Goal: Check status: Check status

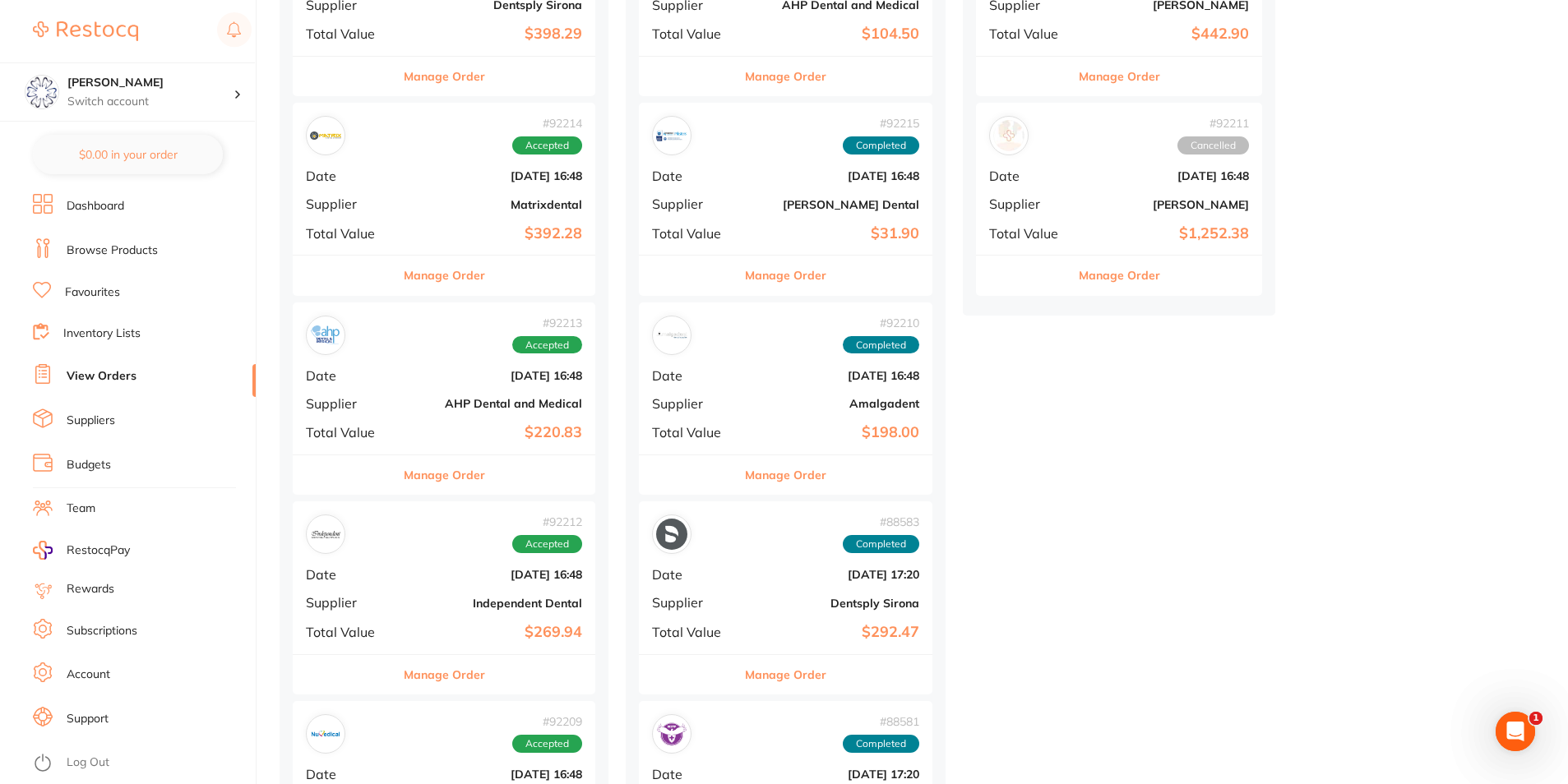
scroll to position [329, 0]
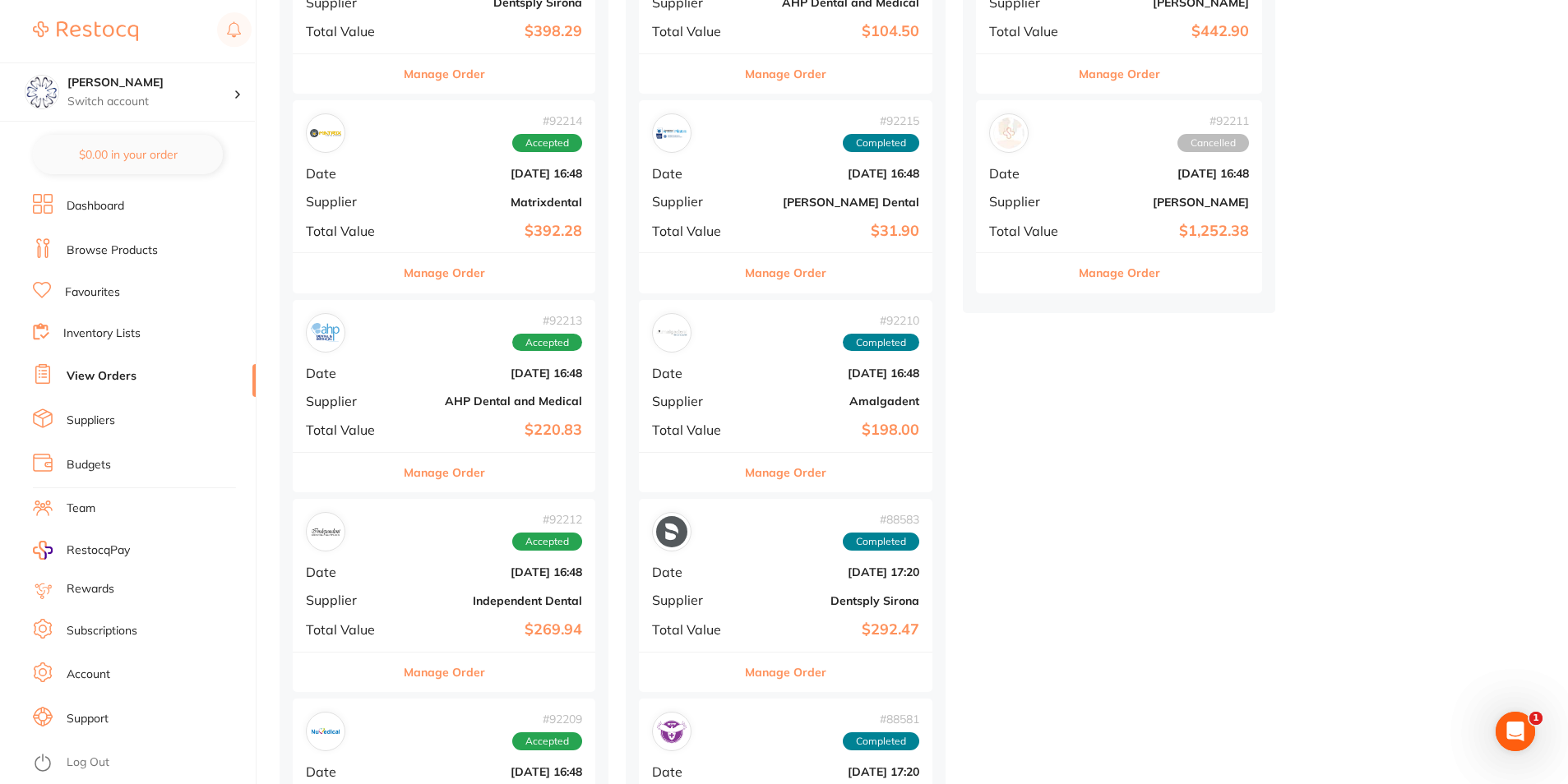
click at [516, 482] on div "Manage Order" at bounding box center [443, 472] width 302 height 40
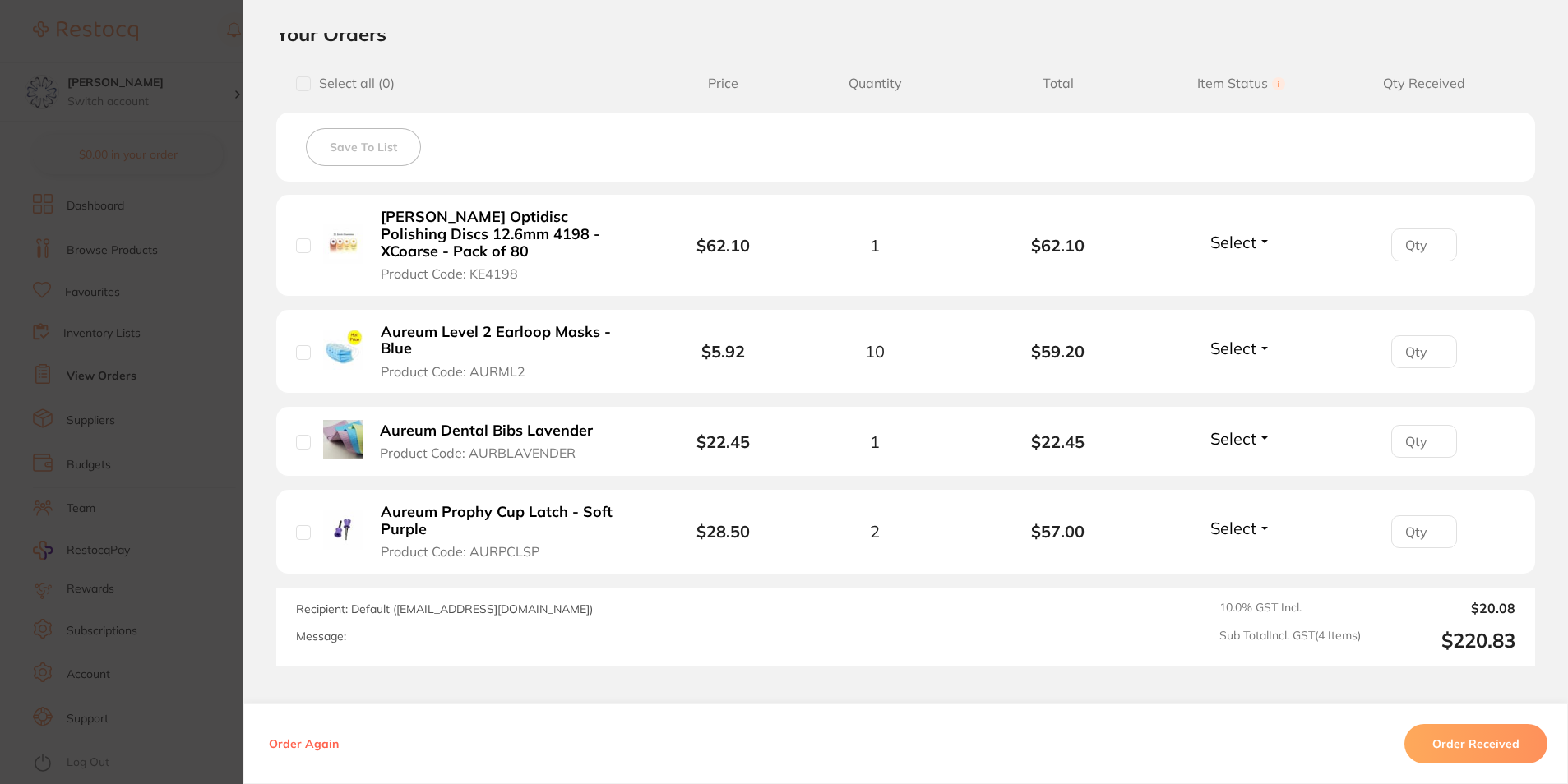
scroll to position [411, 0]
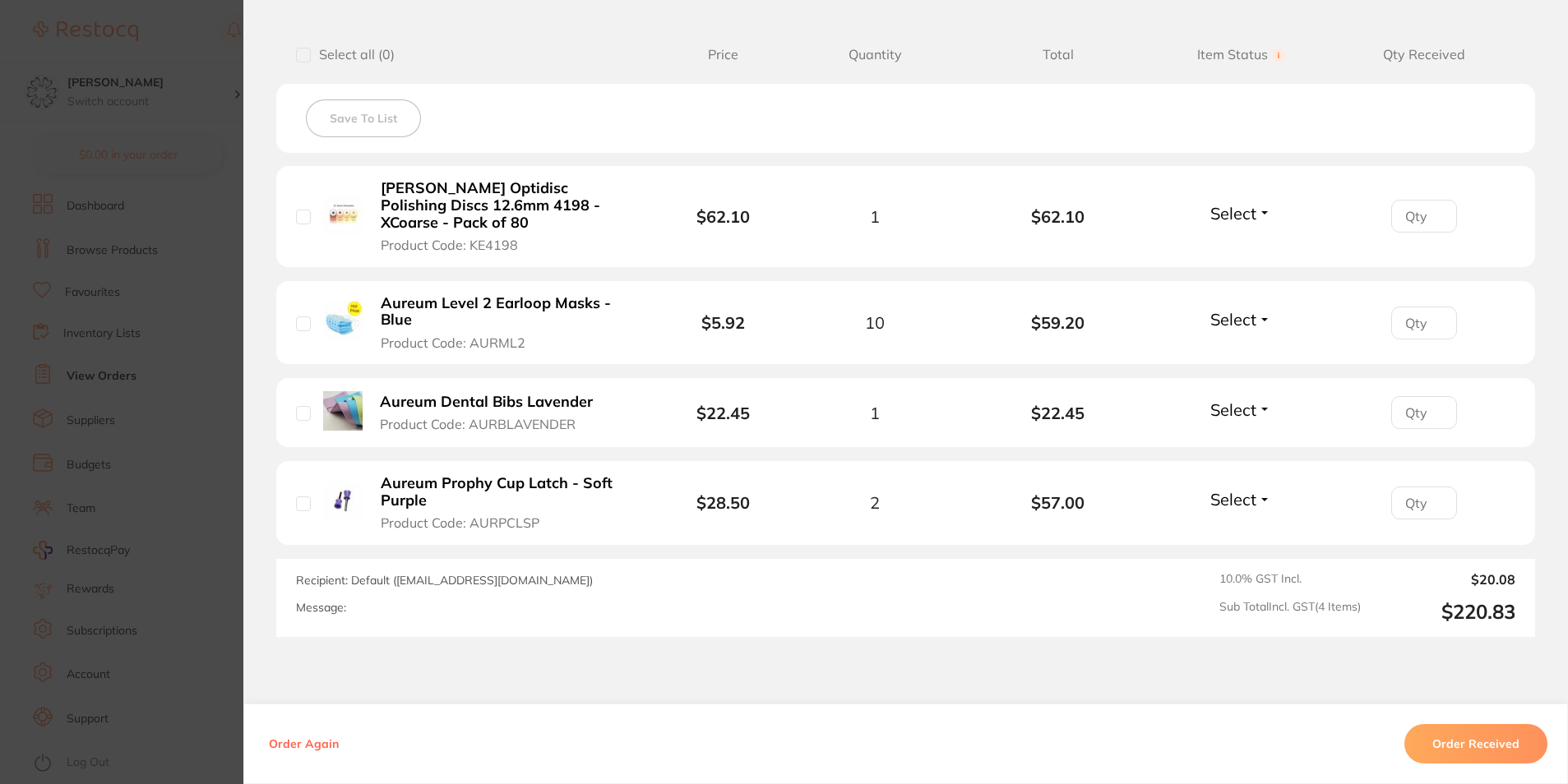
click at [304, 323] on input "checkbox" at bounding box center [302, 323] width 15 height 15
checkbox input "true"
click at [1229, 323] on span "Select" at bounding box center [1232, 319] width 46 height 21
click at [1410, 321] on input "number" at bounding box center [1423, 323] width 66 height 33
click at [1435, 318] on input "1" at bounding box center [1423, 323] width 66 height 33
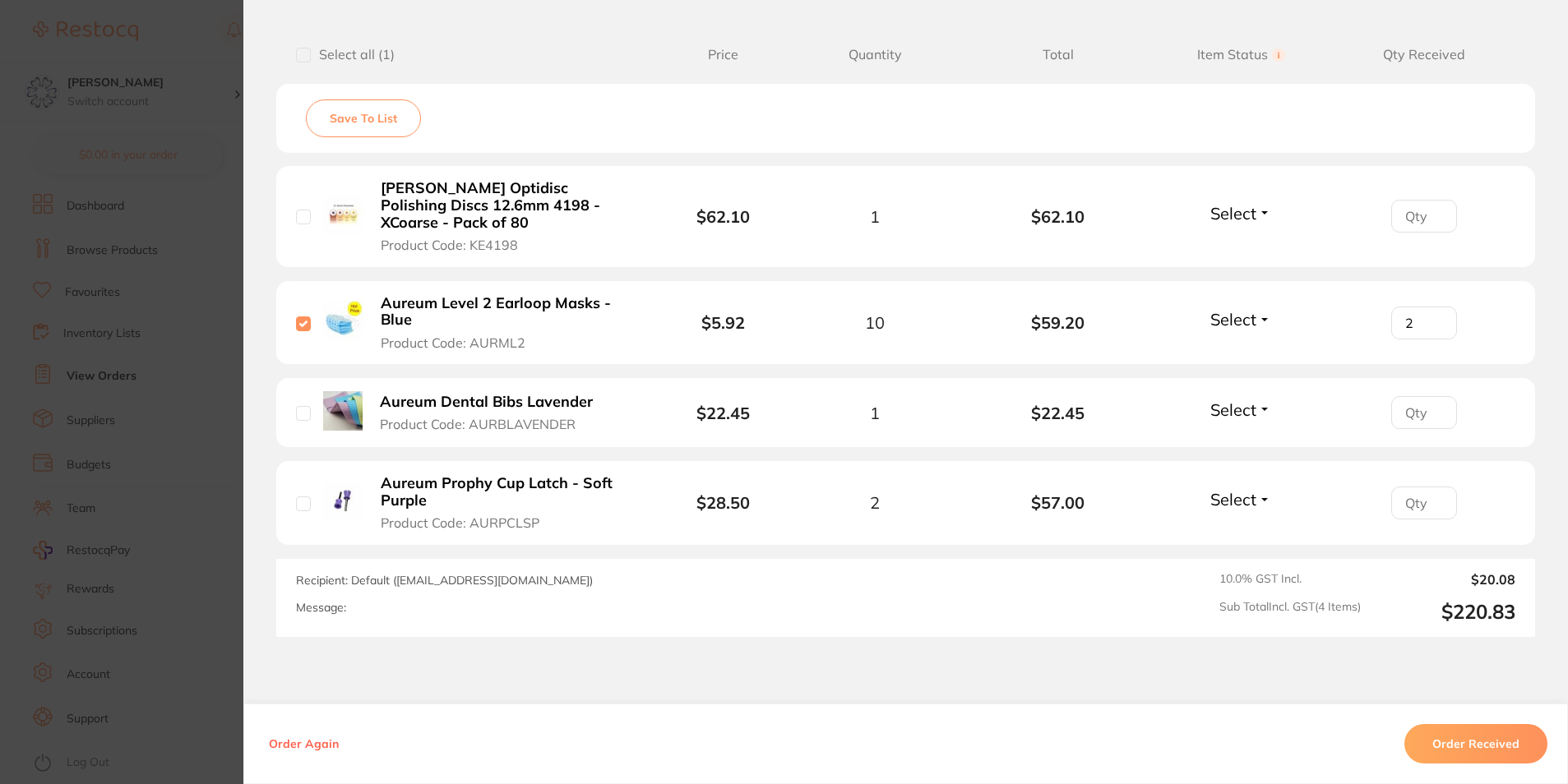
click at [1435, 318] on input "2" at bounding box center [1423, 323] width 66 height 33
click at [1435, 318] on input "3" at bounding box center [1423, 323] width 66 height 33
click at [1435, 318] on input "4" at bounding box center [1423, 323] width 66 height 33
click at [1435, 318] on input "5" at bounding box center [1423, 323] width 66 height 33
click at [1435, 318] on input "6" at bounding box center [1423, 323] width 66 height 33
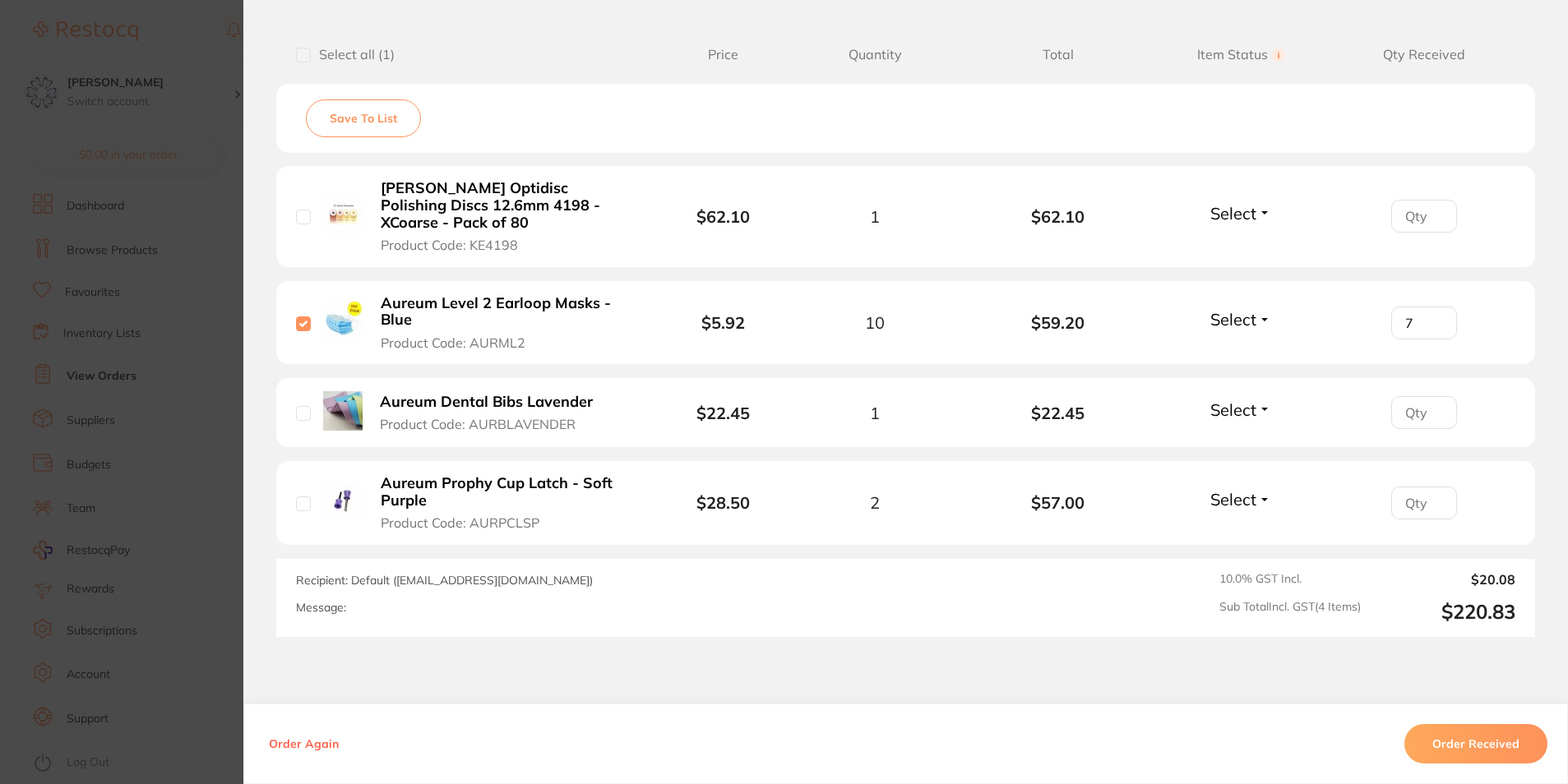
click at [1435, 318] on input "7" at bounding box center [1423, 323] width 66 height 33
click at [1435, 318] on input "8" at bounding box center [1423, 323] width 66 height 33
click at [1435, 318] on input "9" at bounding box center [1423, 323] width 66 height 33
type input "10"
click at [1435, 318] on input "10" at bounding box center [1423, 323] width 66 height 33
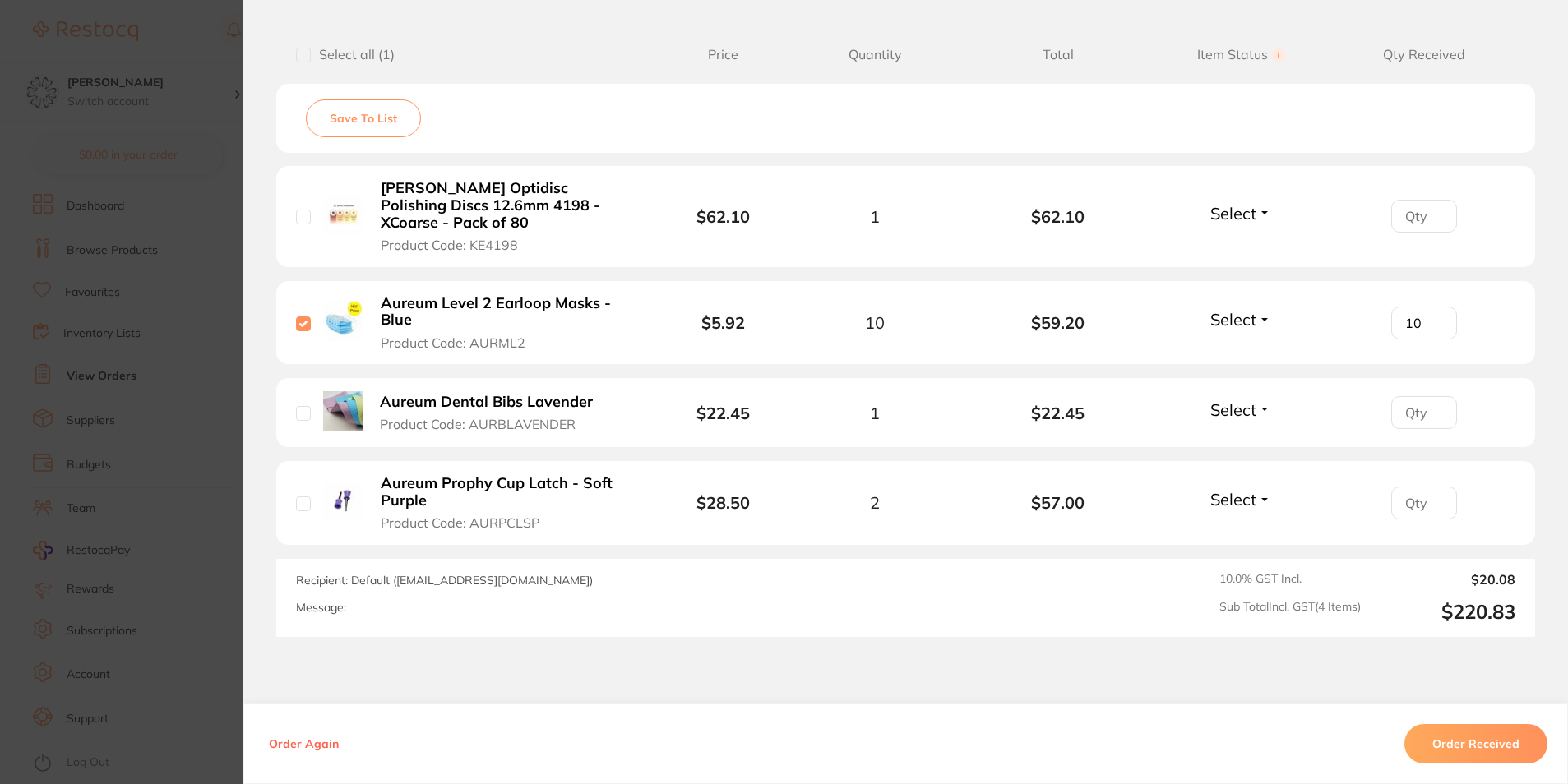
click at [1225, 318] on span "Select" at bounding box center [1232, 319] width 46 height 21
click at [1229, 357] on span "Received" at bounding box center [1241, 354] width 42 height 13
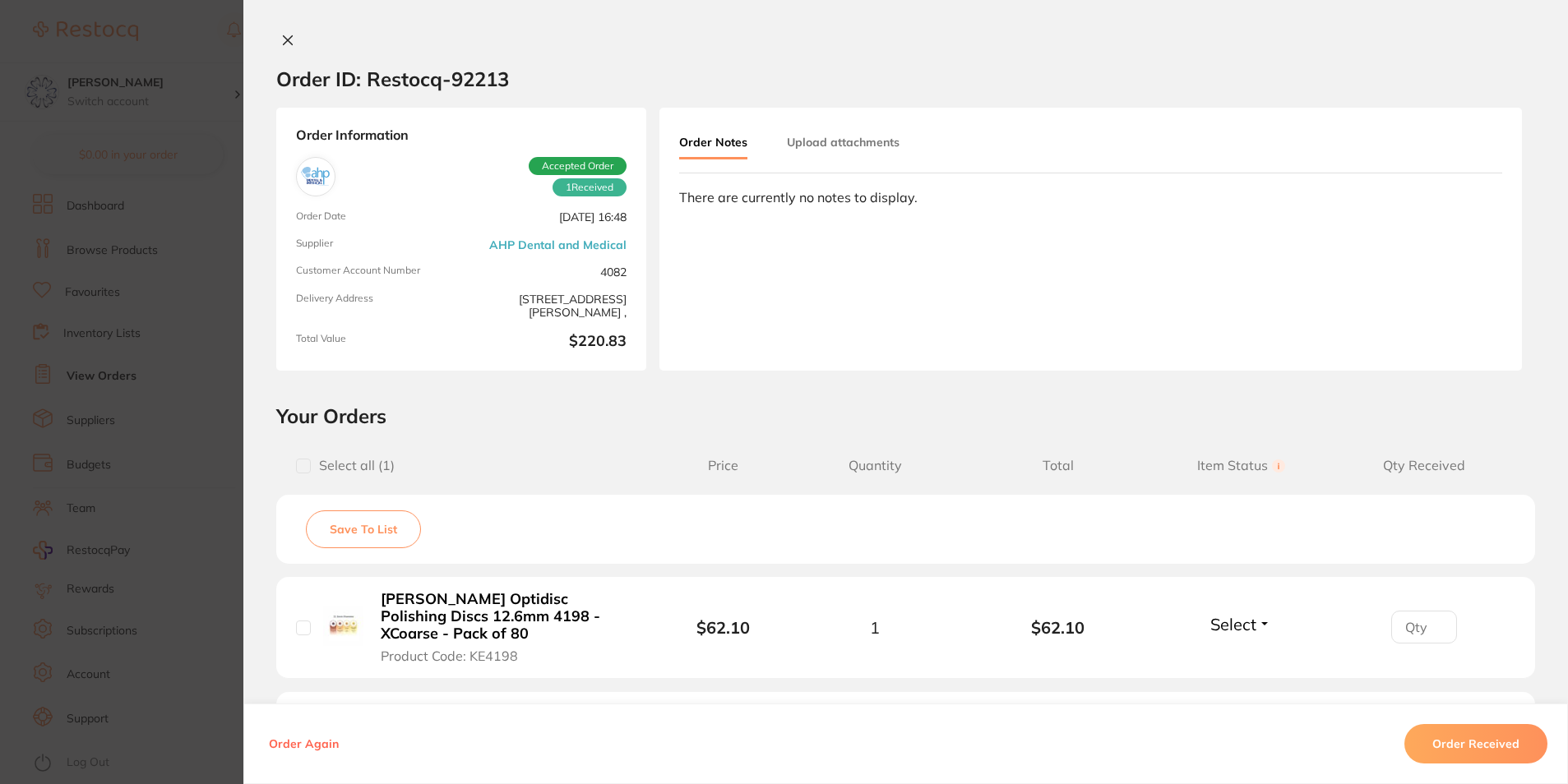
scroll to position [0, 0]
click at [284, 44] on icon at bounding box center [287, 39] width 13 height 13
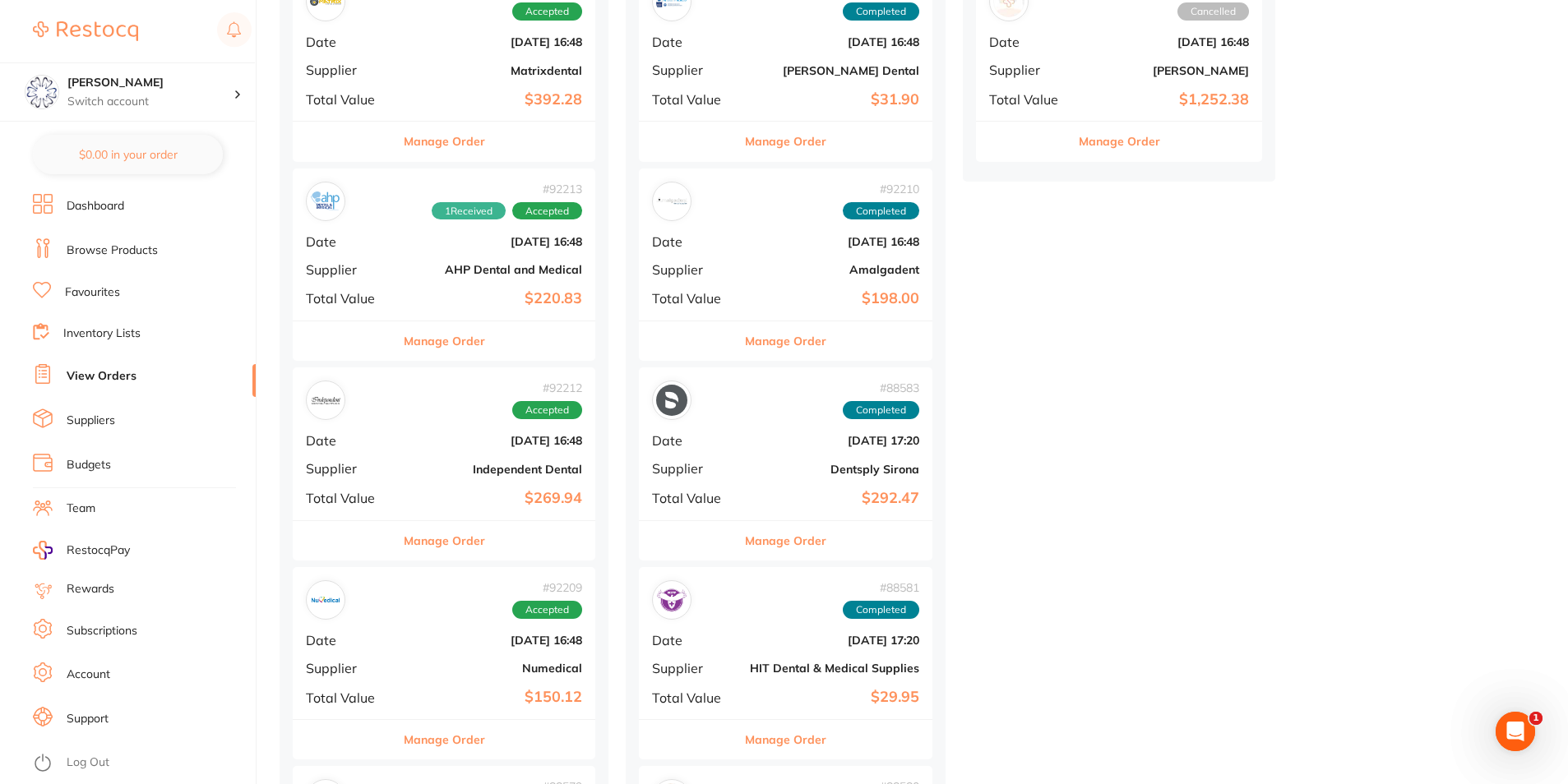
scroll to position [493, 0]
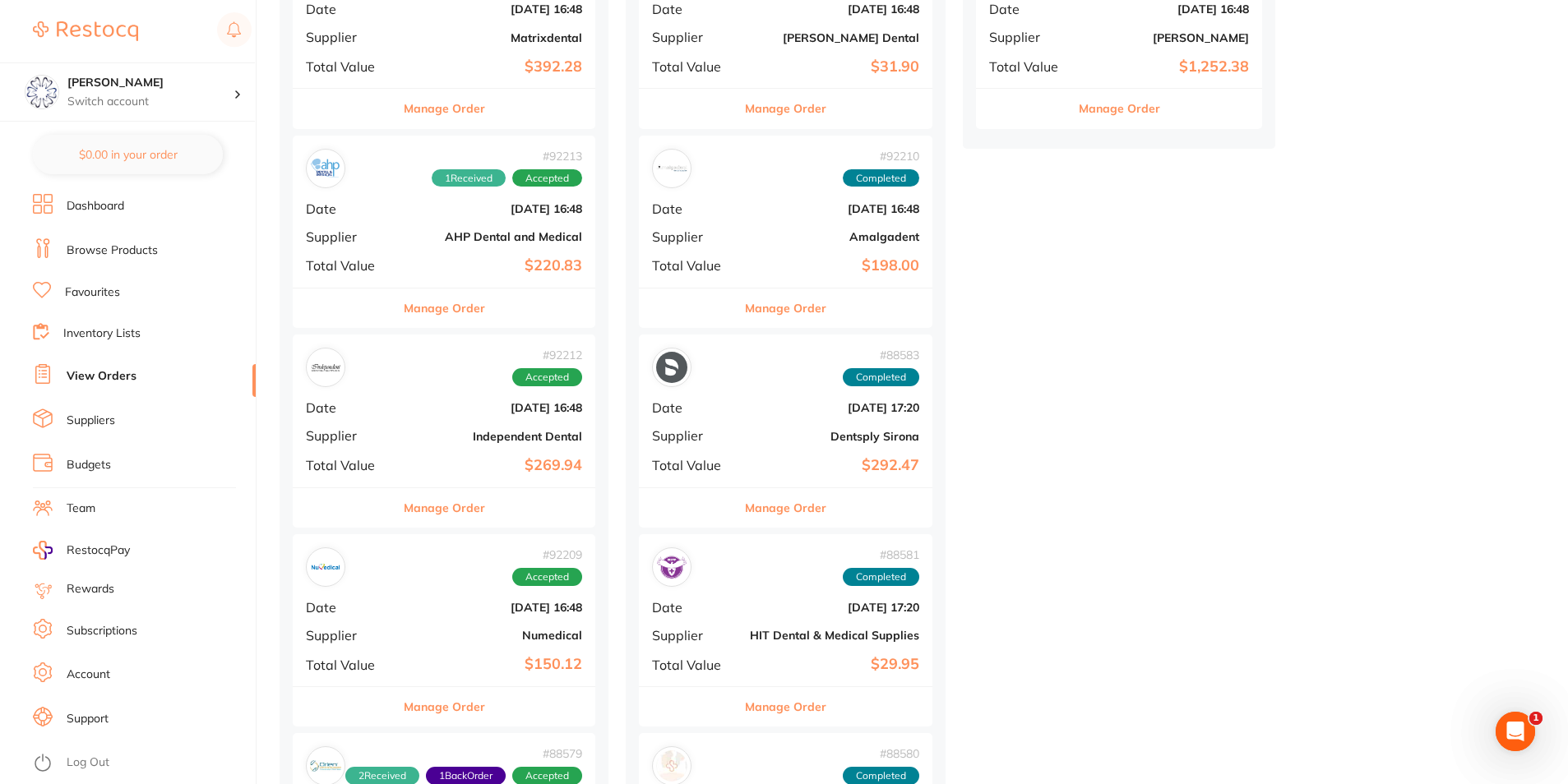
click at [474, 511] on button "Manage Order" at bounding box center [443, 508] width 81 height 39
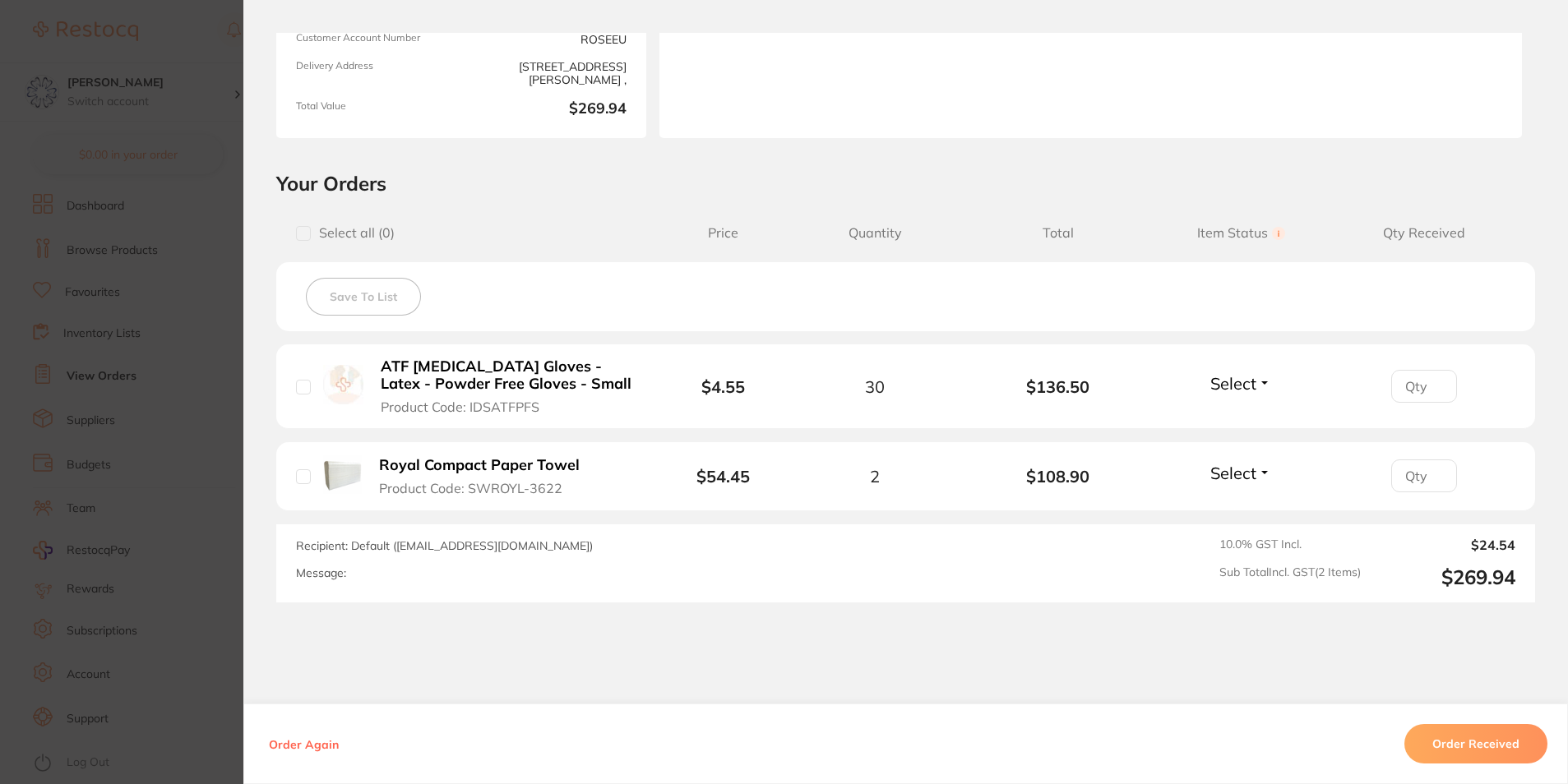
scroll to position [247, 0]
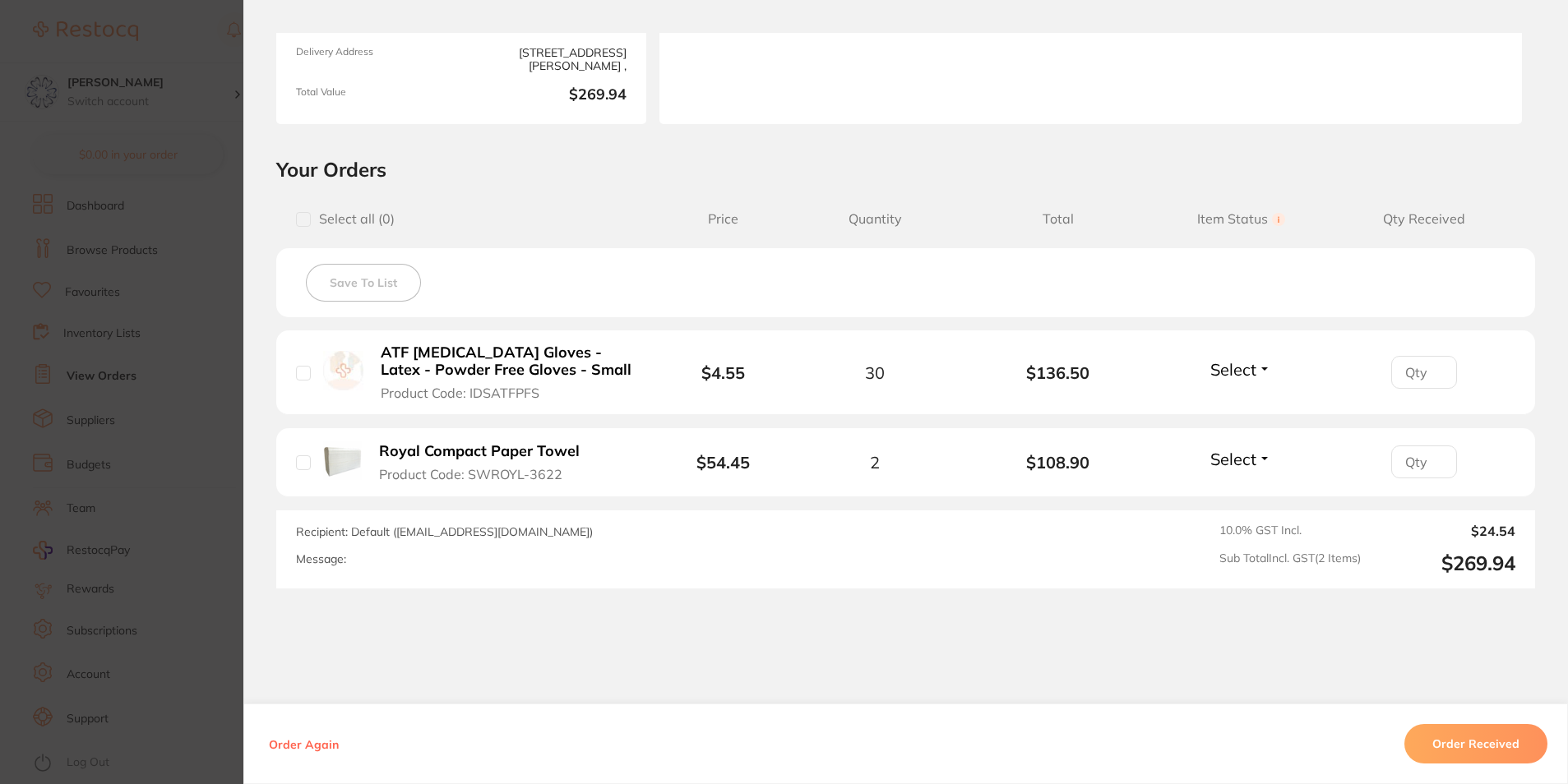
click at [1245, 367] on span "Select" at bounding box center [1232, 369] width 46 height 21
click at [1437, 756] on button "Order Received" at bounding box center [1476, 744] width 143 height 39
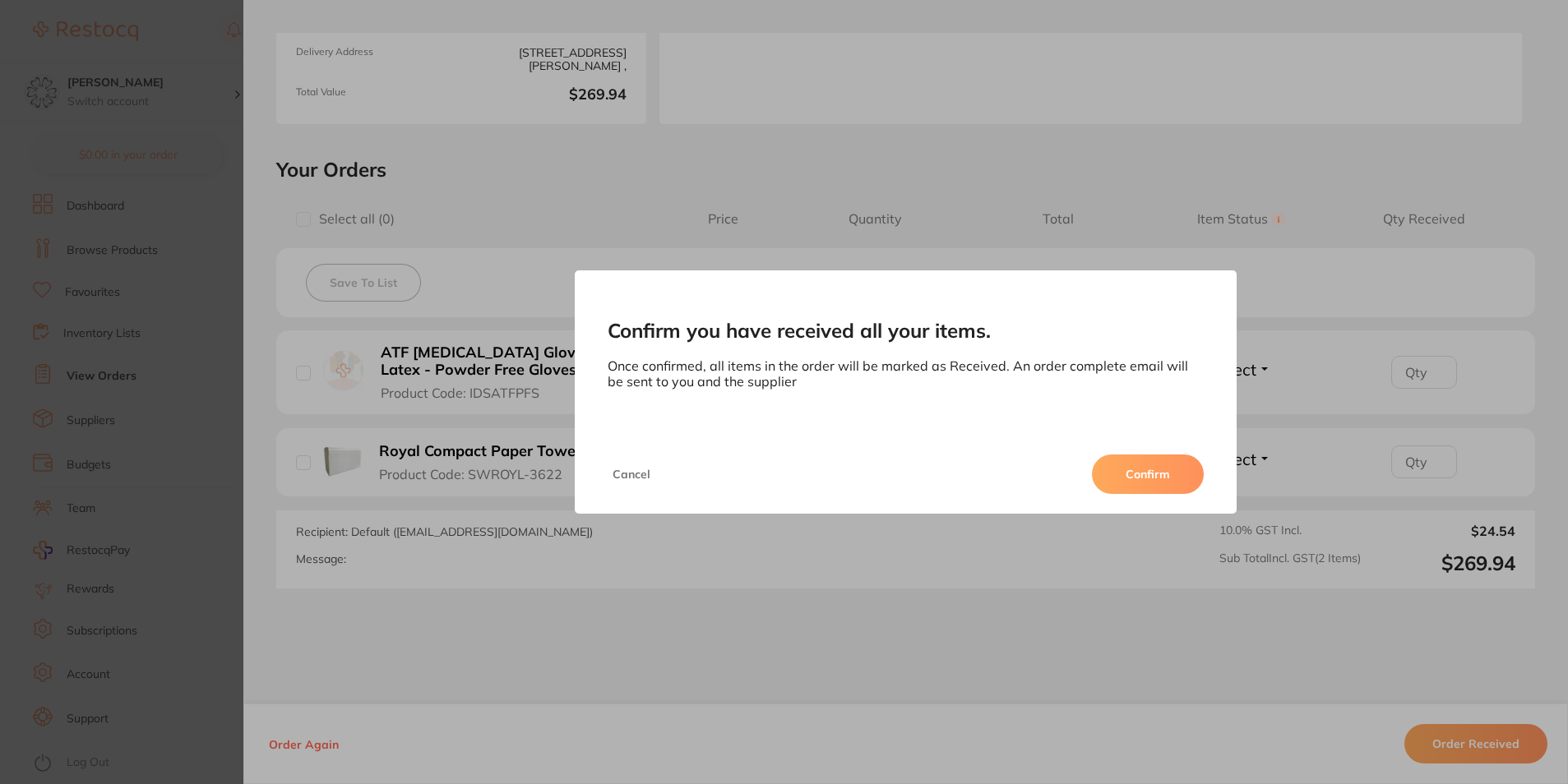
click at [1161, 468] on button "Confirm" at bounding box center [1147, 475] width 112 height 39
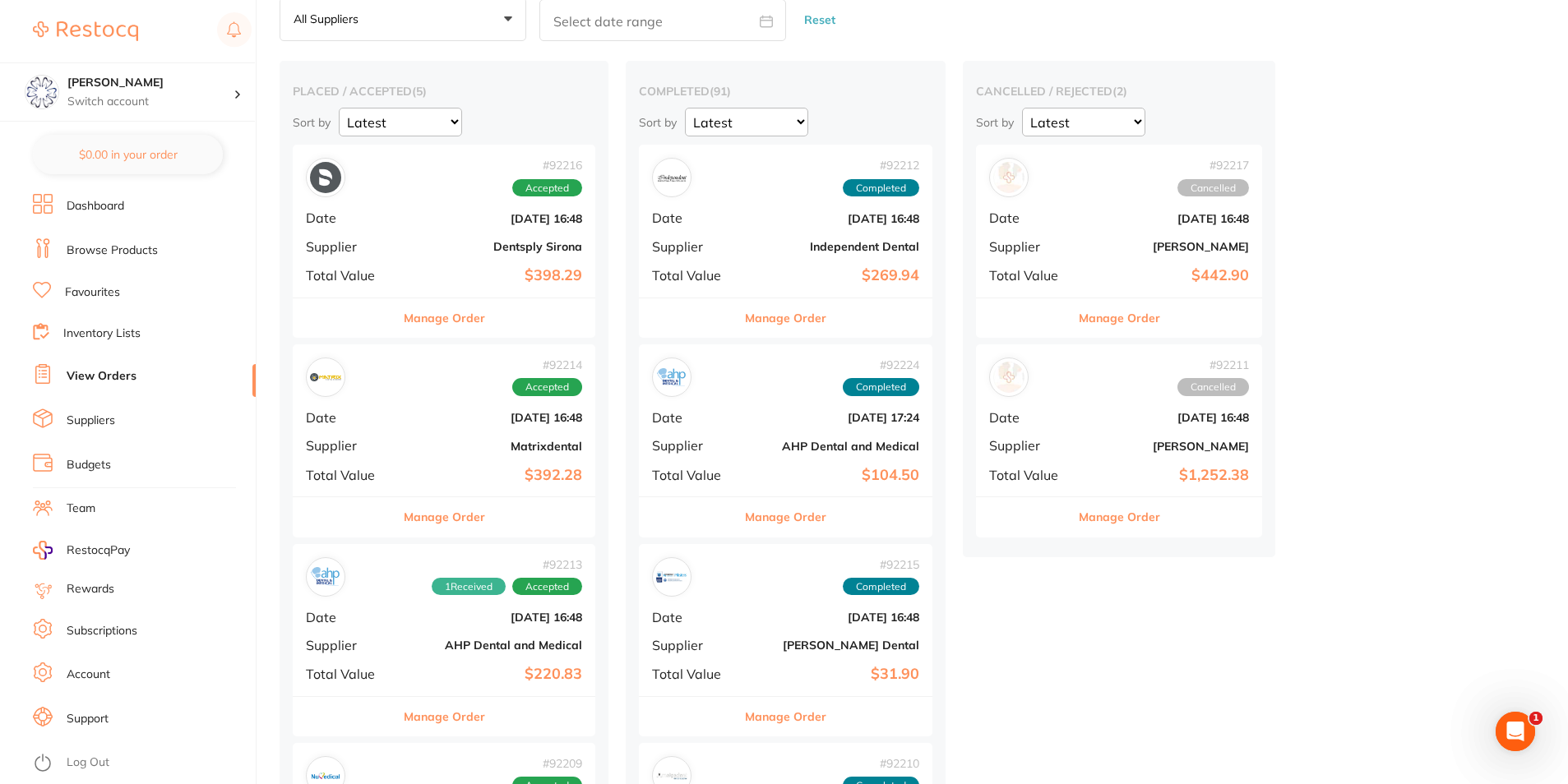
scroll to position [247, 0]
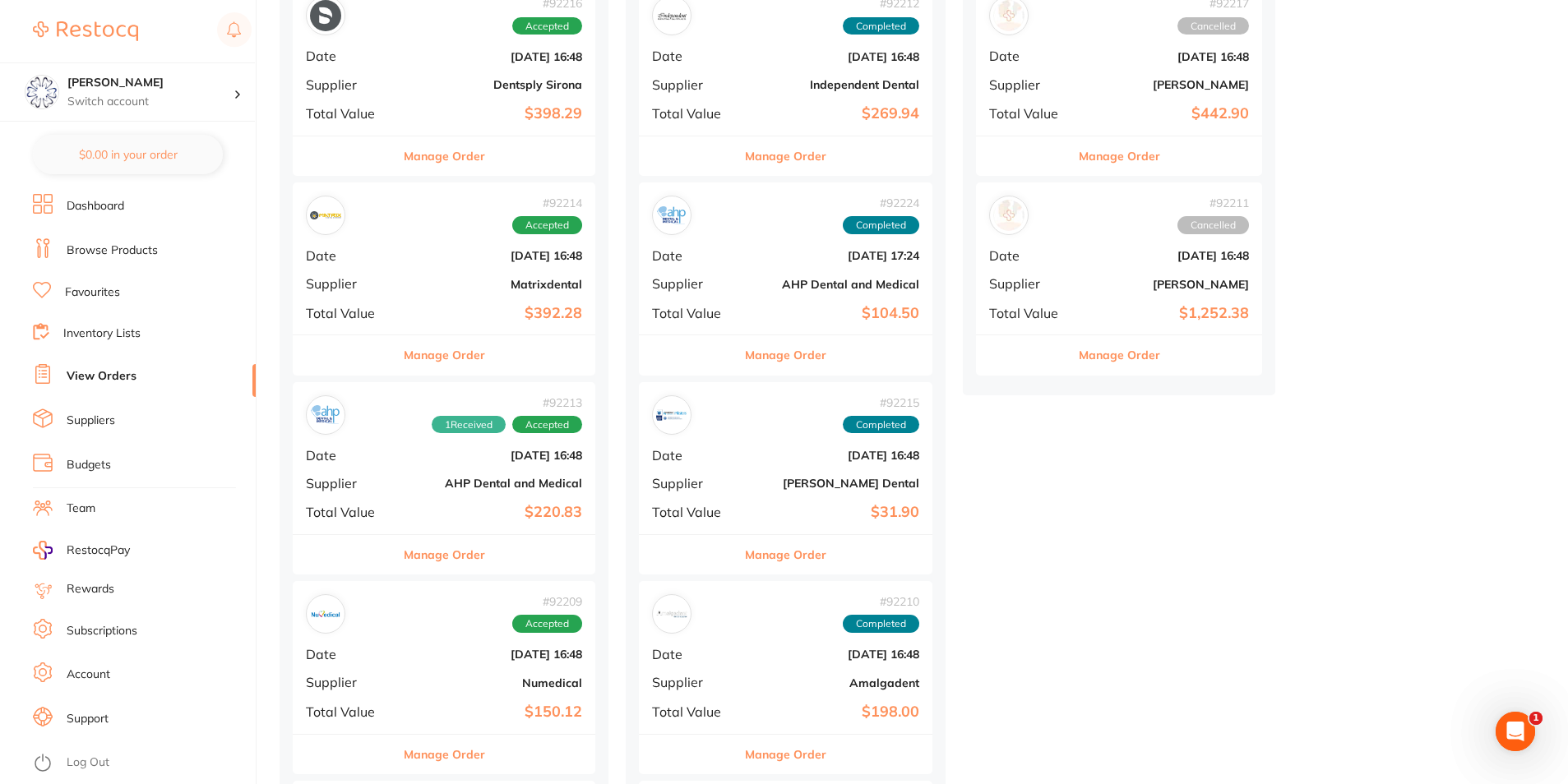
click at [464, 366] on button "Manage Order" at bounding box center [443, 355] width 81 height 39
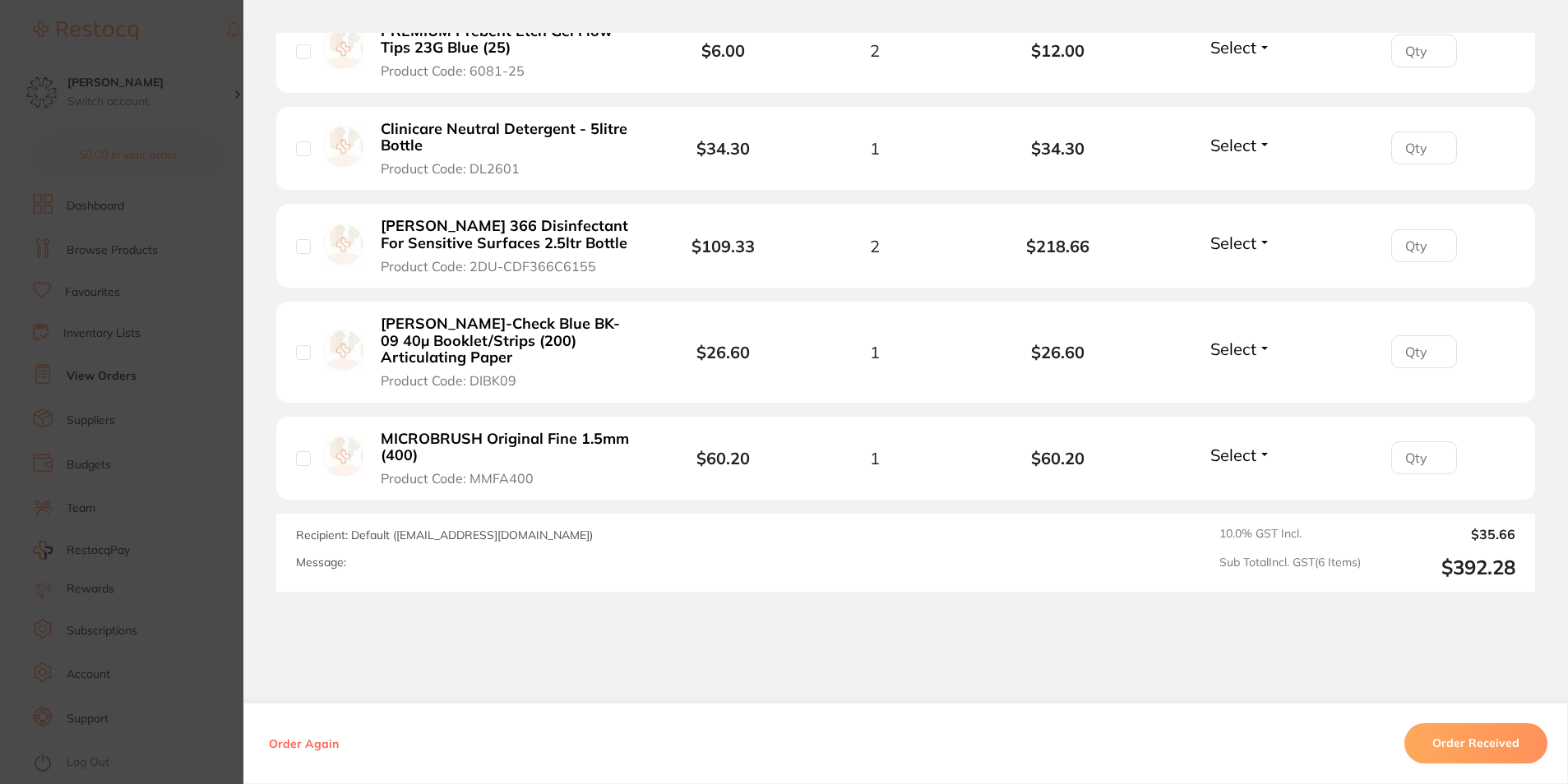
scroll to position [925, 0]
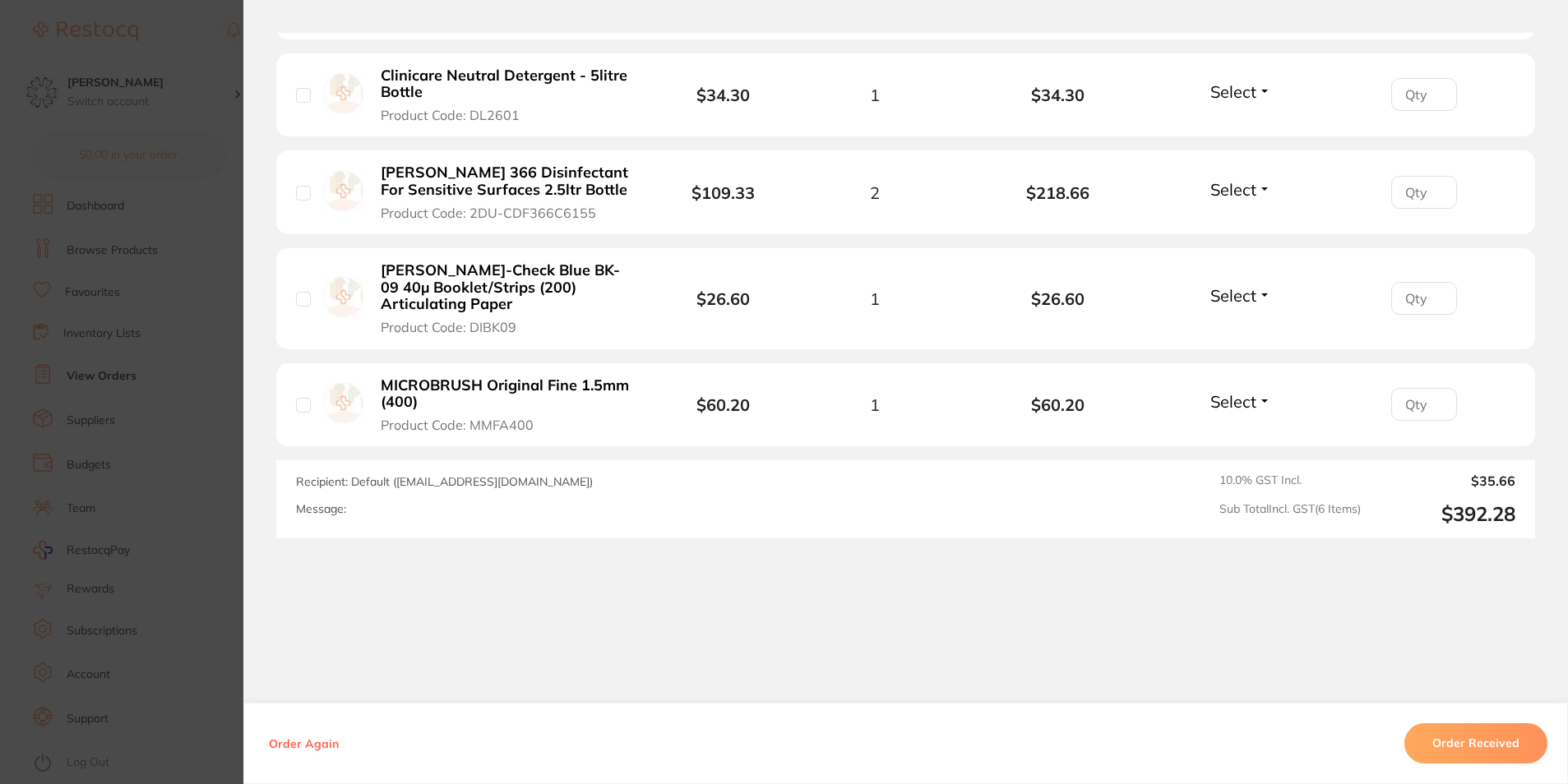
click at [1450, 753] on button "Order Received" at bounding box center [1476, 743] width 143 height 39
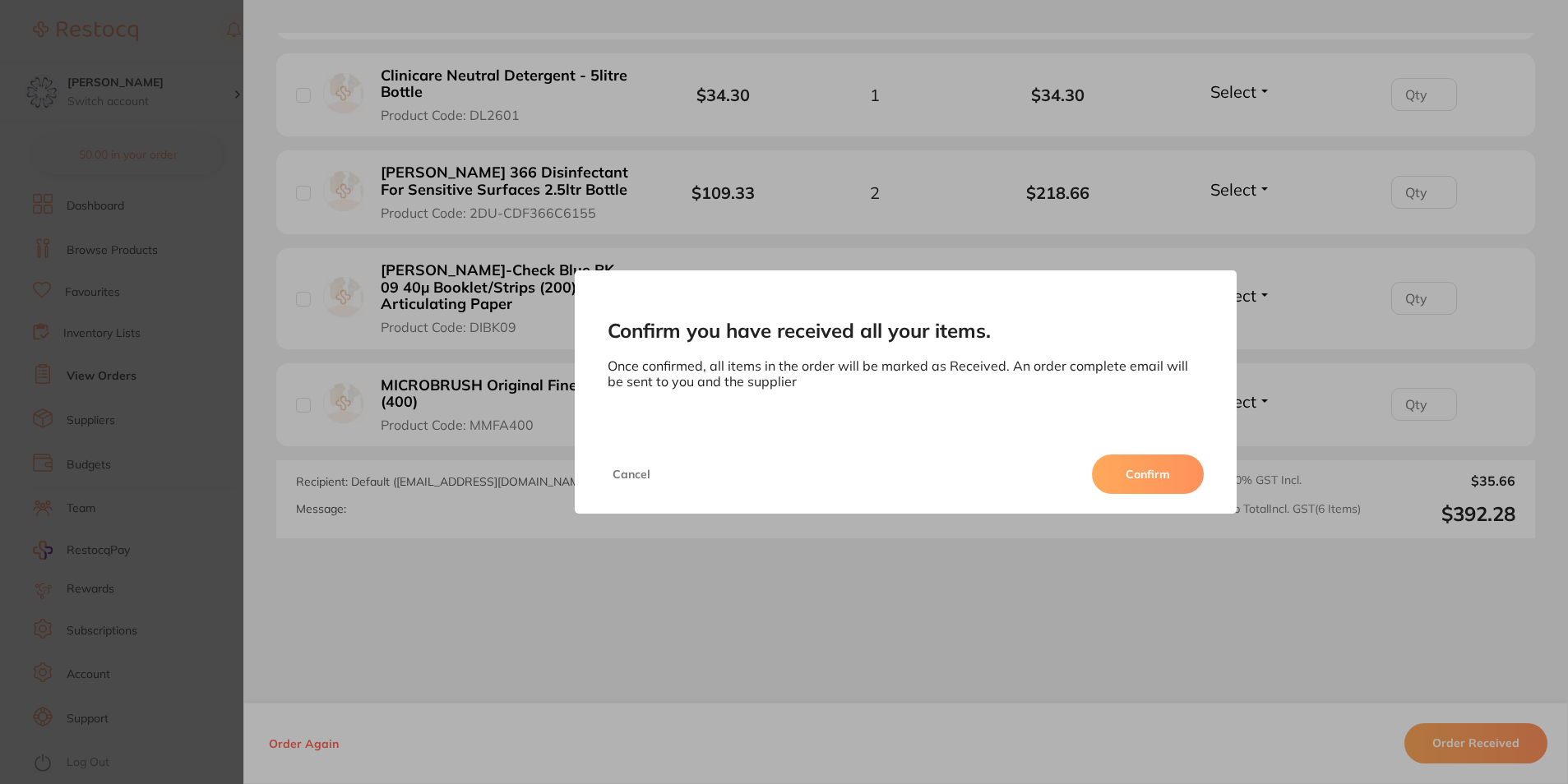
click at [1152, 460] on button "Confirm" at bounding box center [1147, 475] width 112 height 39
